Goal: Information Seeking & Learning: Learn about a topic

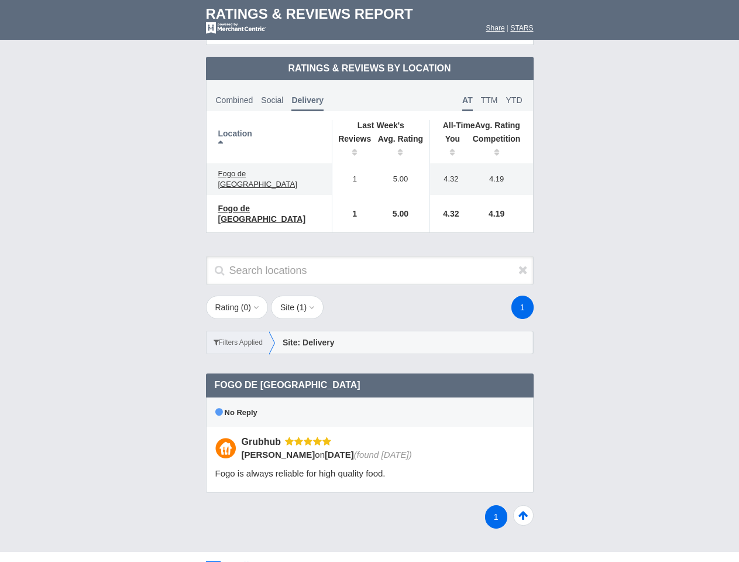
scroll to position [567, 0]
click at [369, 296] on div "1" at bounding box center [443, 307] width 205 height 23
click at [269, 132] on th "Location" at bounding box center [270, 141] width 126 height 43
click at [352, 137] on th "Reviews" at bounding box center [352, 147] width 40 height 33
click at [401, 137] on th "Avg. Rating" at bounding box center [401, 147] width 59 height 33
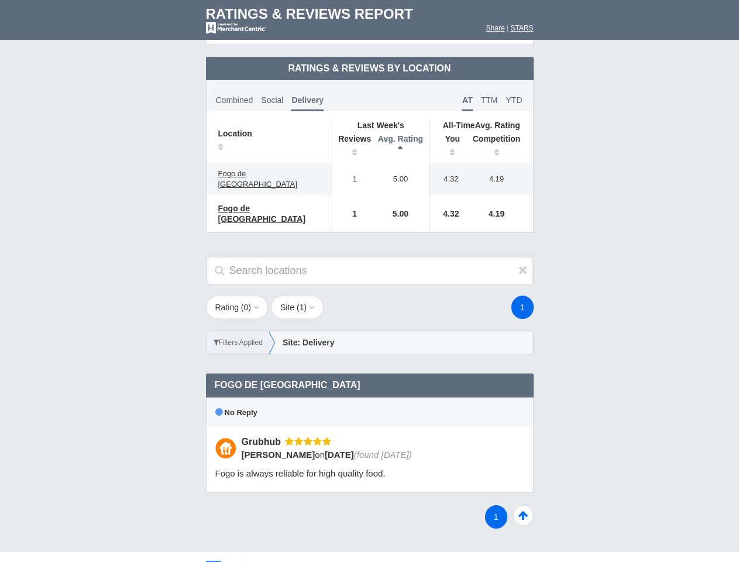
click at [448, 137] on th "You" at bounding box center [448, 147] width 36 height 33
click at [500, 137] on th "Competition" at bounding box center [500, 147] width 67 height 33
click at [370, 398] on div "No Reply" at bounding box center [370, 412] width 328 height 29
click at [523, 264] on icon at bounding box center [523, 270] width 9 height 12
click at [238, 296] on button "Rating ( 0 )" at bounding box center [237, 307] width 63 height 23
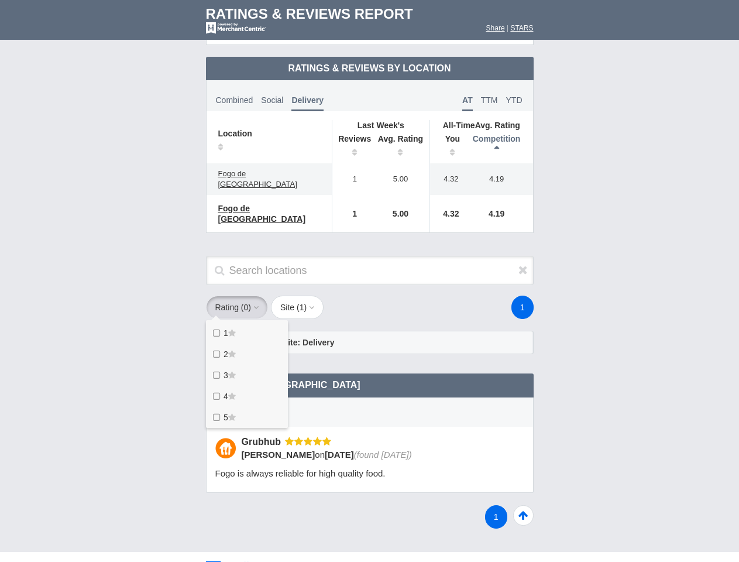
click at [301, 296] on button "Site ( 1 )" at bounding box center [297, 307] width 53 height 23
